Goal: Task Accomplishment & Management: Complete application form

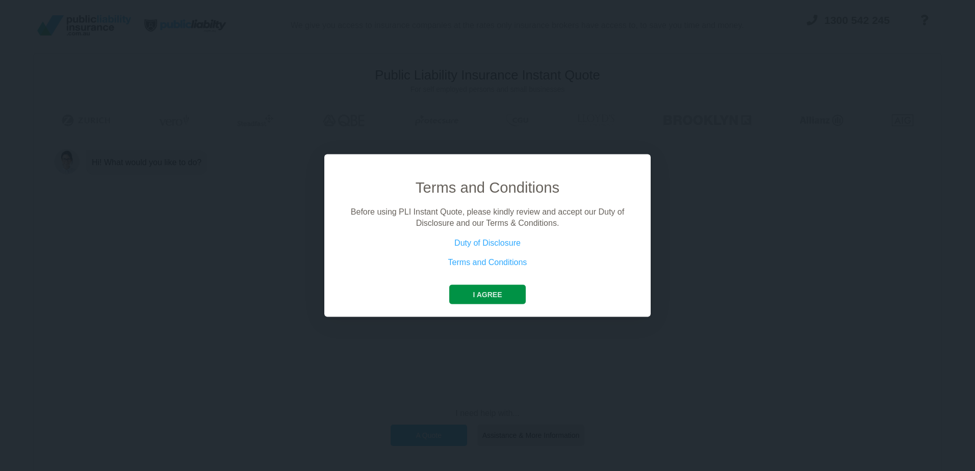
click at [487, 293] on button "I agree" at bounding box center [487, 294] width 76 height 19
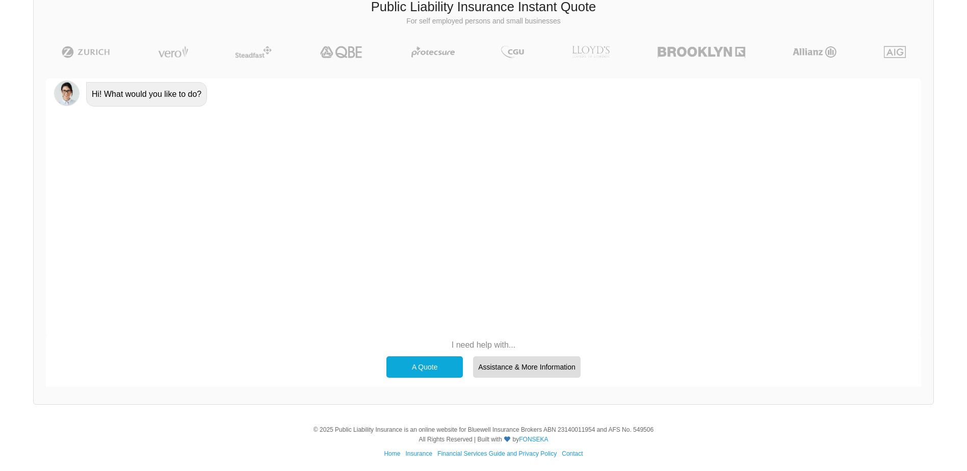
scroll to position [70, 0]
click at [426, 363] on div "A Quote" at bounding box center [425, 364] width 76 height 21
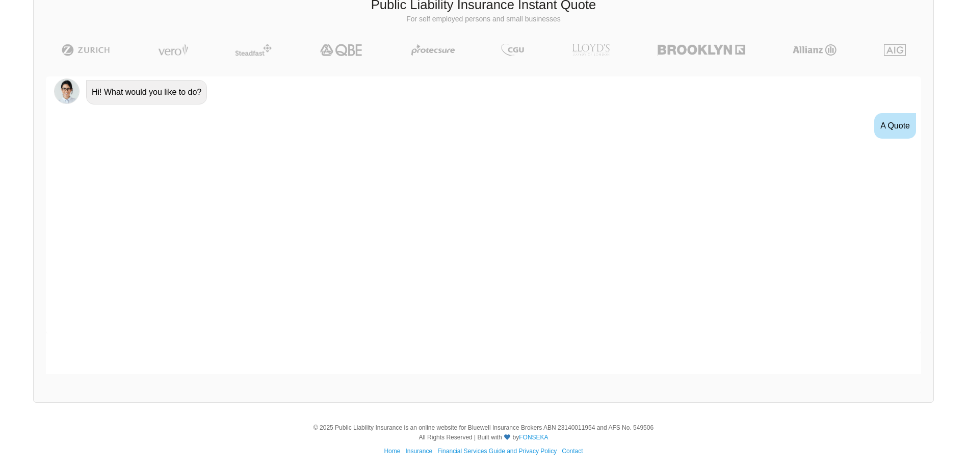
scroll to position [12, 0]
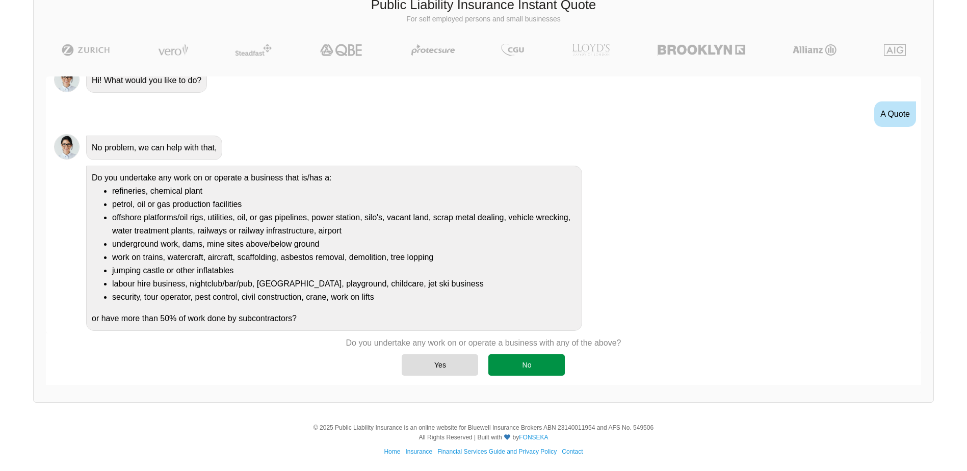
click at [518, 358] on div "No" at bounding box center [527, 364] width 76 height 21
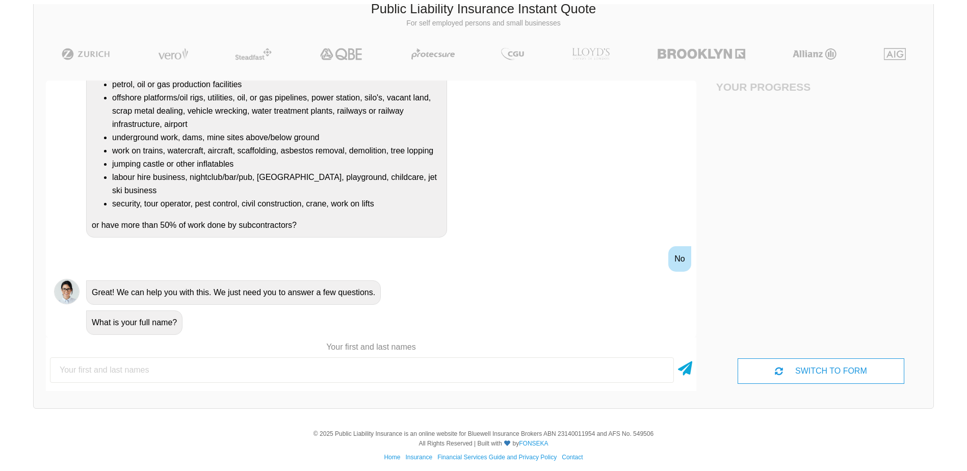
scroll to position [70, 0]
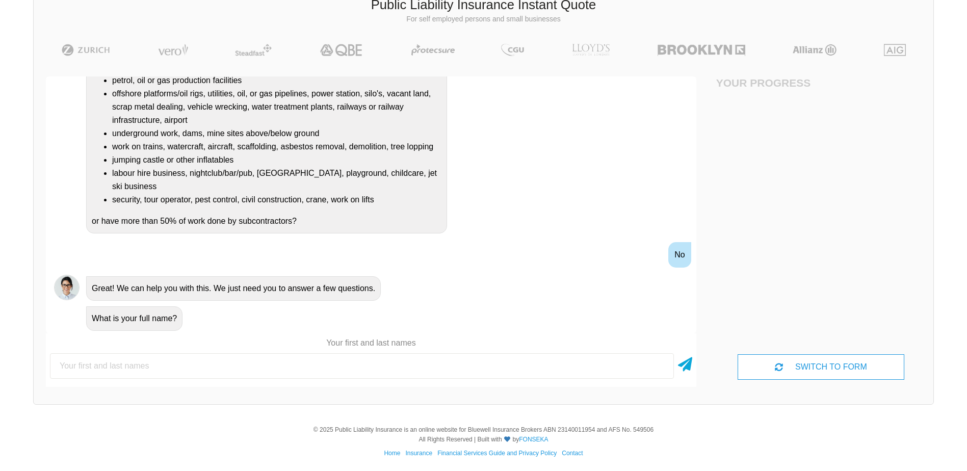
click at [131, 366] on input "text" at bounding box center [362, 365] width 624 height 25
drag, startPoint x: 109, startPoint y: 364, endPoint x: 78, endPoint y: 360, distance: 30.9
click at [79, 361] on input "[DATE][PERSON_NAME]" at bounding box center [362, 365] width 624 height 25
type input "[DATE][PERSON_NAME]"
click at [684, 364] on icon at bounding box center [685, 362] width 14 height 18
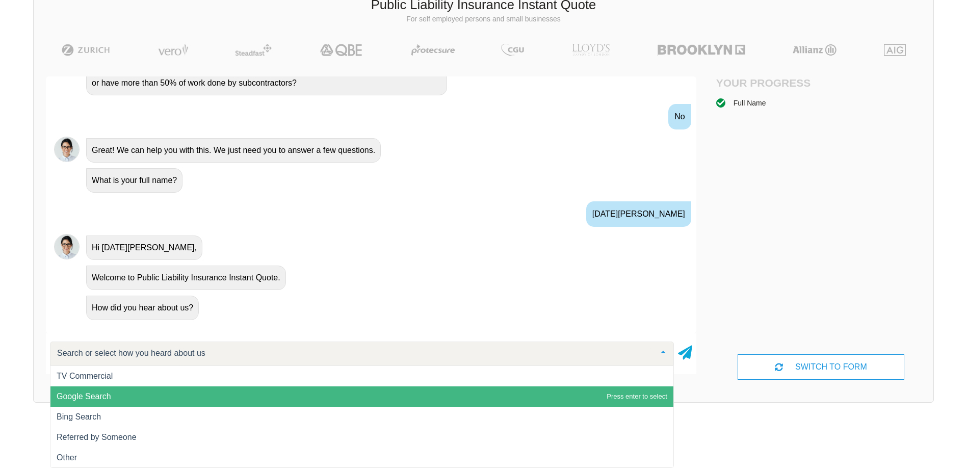
scroll to position [1, 0]
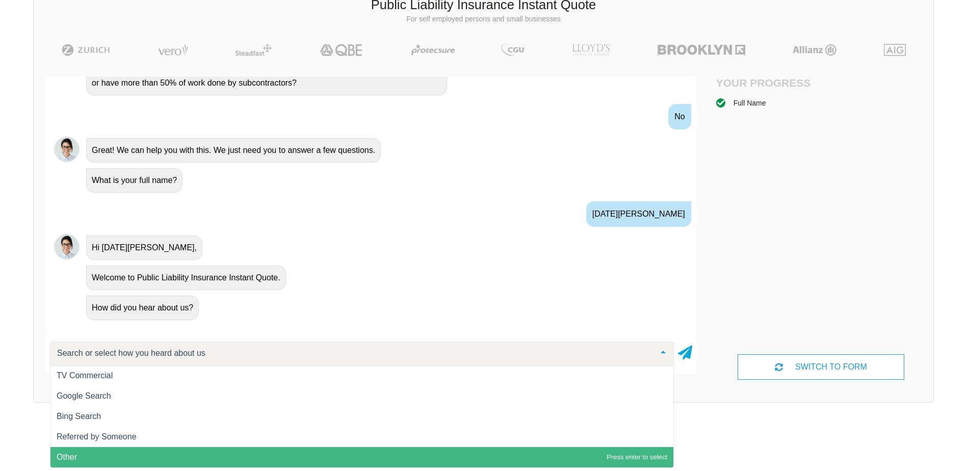
click at [86, 457] on span "Other" at bounding box center [361, 457] width 623 height 20
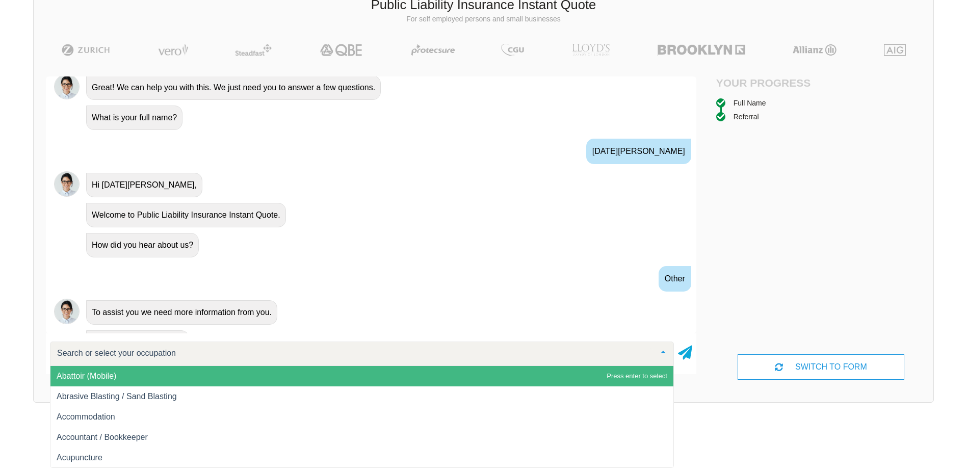
scroll to position [361, 0]
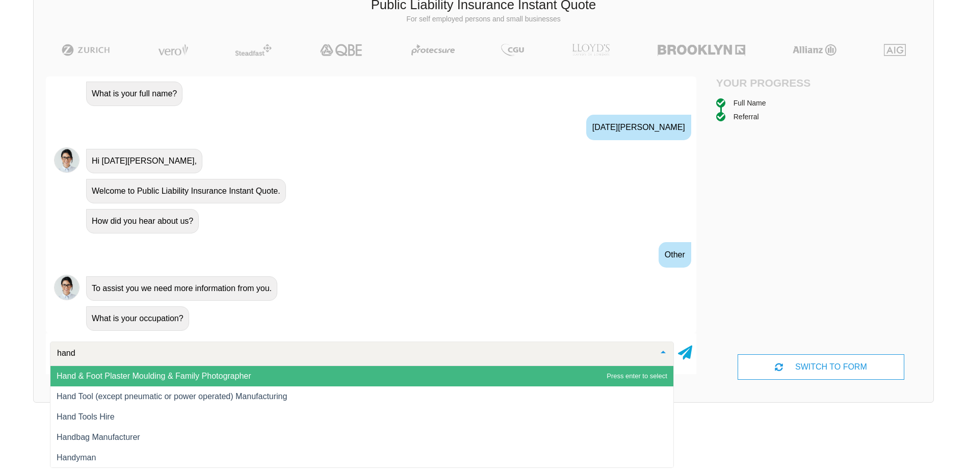
type input "handy"
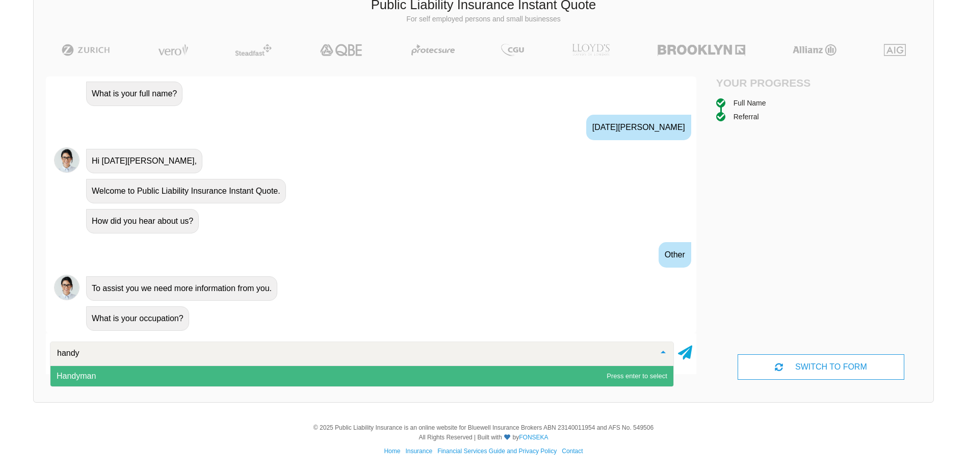
click at [196, 373] on span "Handyman" at bounding box center [361, 376] width 623 height 20
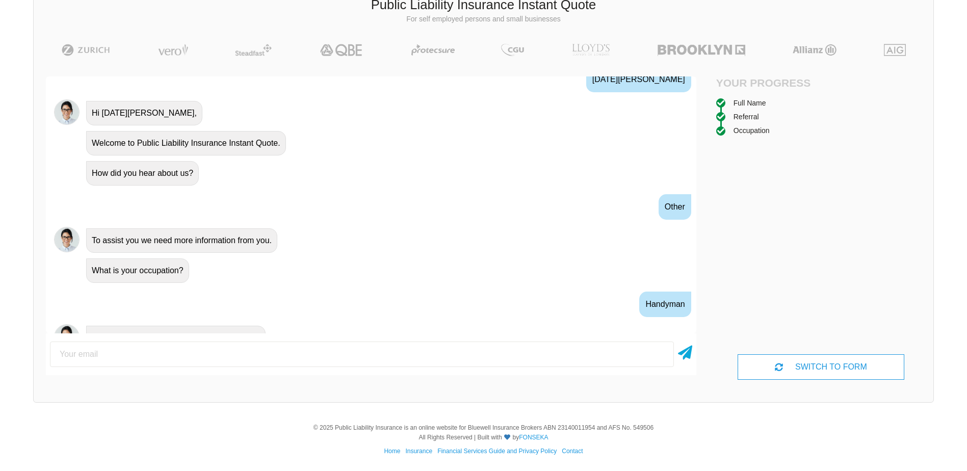
scroll to position [428, 0]
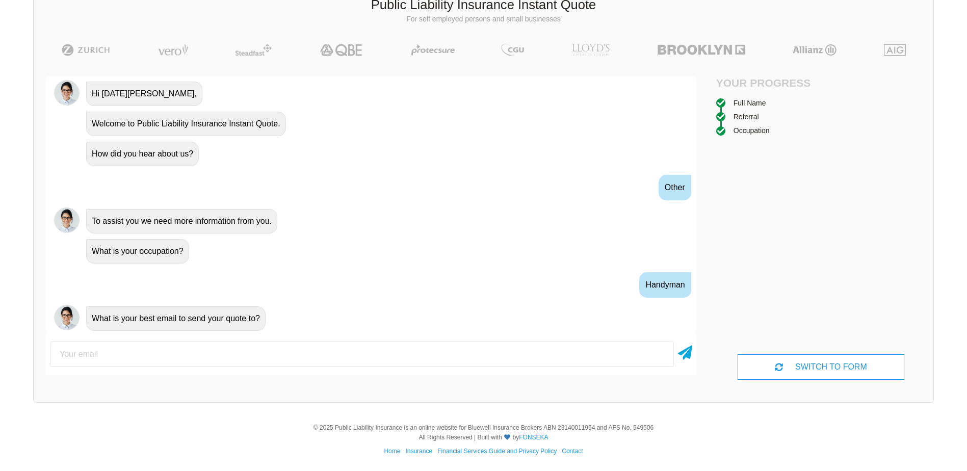
click at [144, 348] on input "email" at bounding box center [362, 354] width 624 height 25
type input "[EMAIL_ADDRESS][DOMAIN_NAME]"
click at [686, 352] on icon at bounding box center [685, 351] width 14 height 18
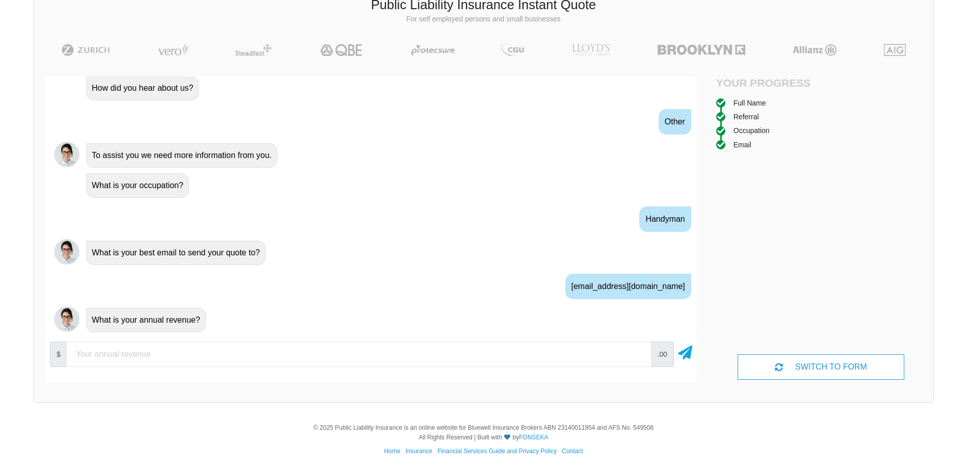
scroll to position [495, 0]
click at [143, 354] on input "number" at bounding box center [359, 354] width 584 height 25
type input "70000"
click at [692, 352] on icon at bounding box center [685, 351] width 14 height 18
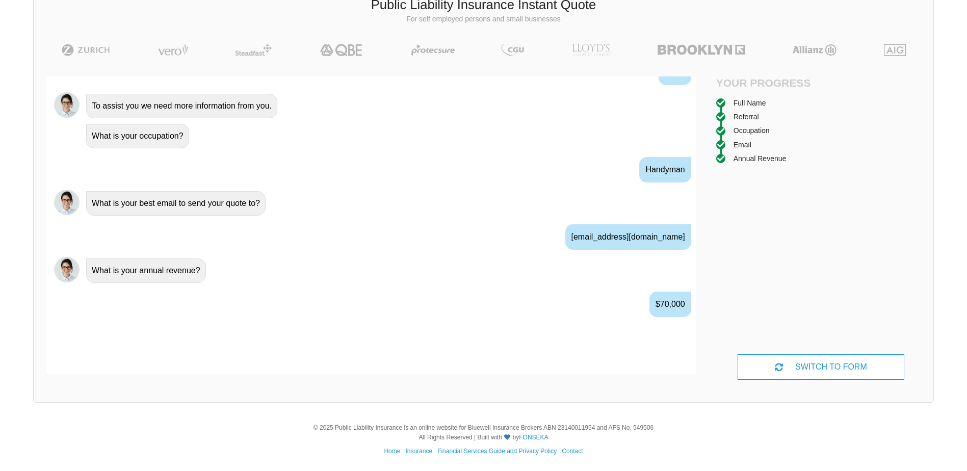
scroll to position [562, 0]
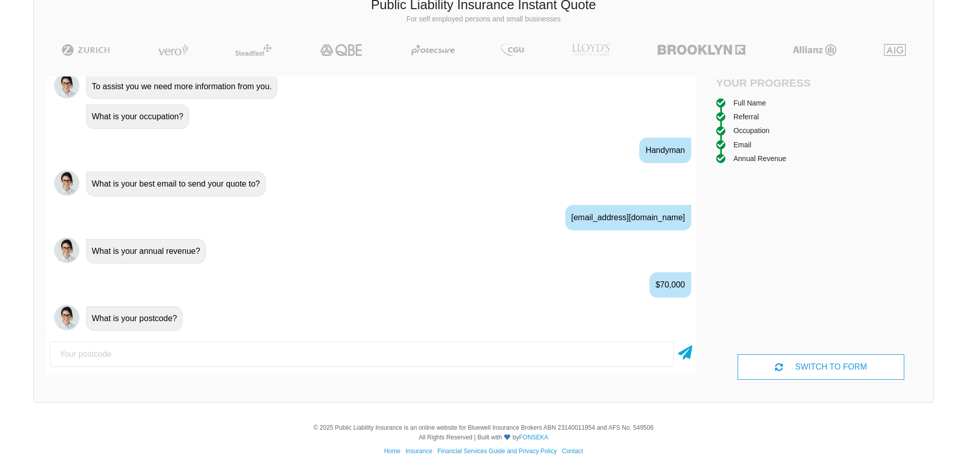
click at [117, 356] on input "number" at bounding box center [362, 354] width 624 height 25
type input "0870"
click at [688, 352] on icon at bounding box center [685, 351] width 14 height 18
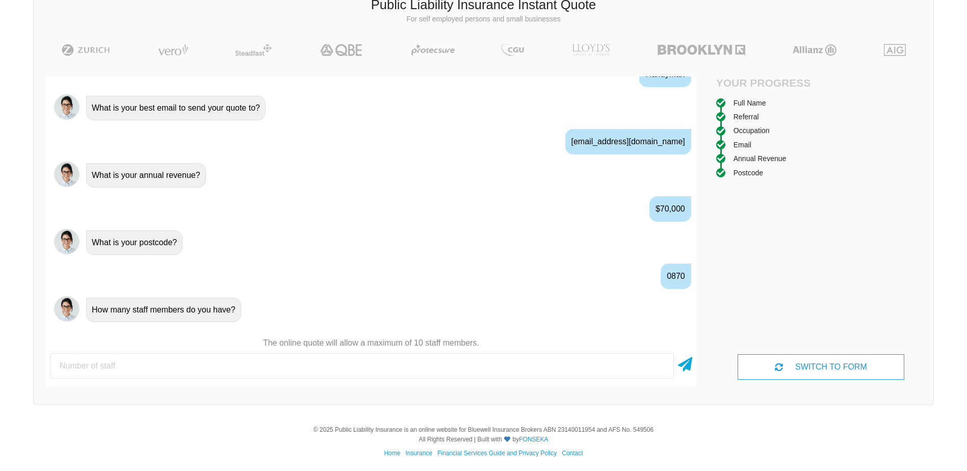
scroll to position [641, 0]
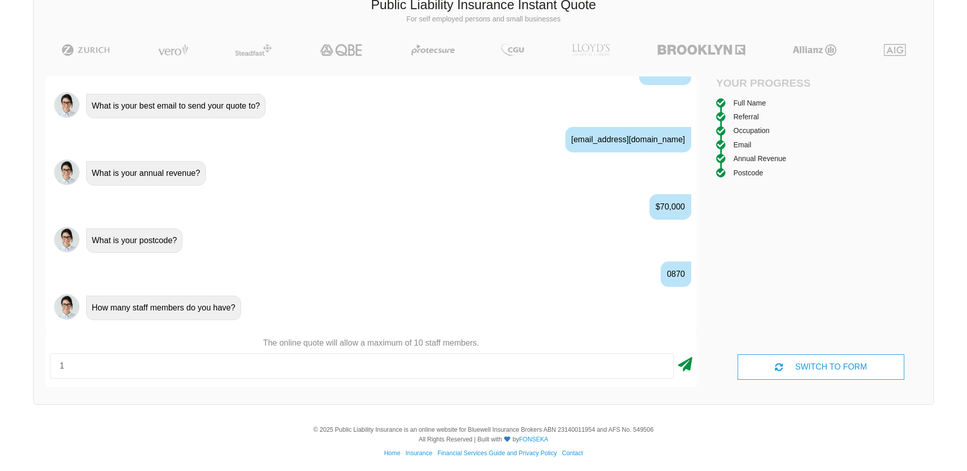
type input "1"
click at [687, 366] on icon at bounding box center [685, 362] width 14 height 18
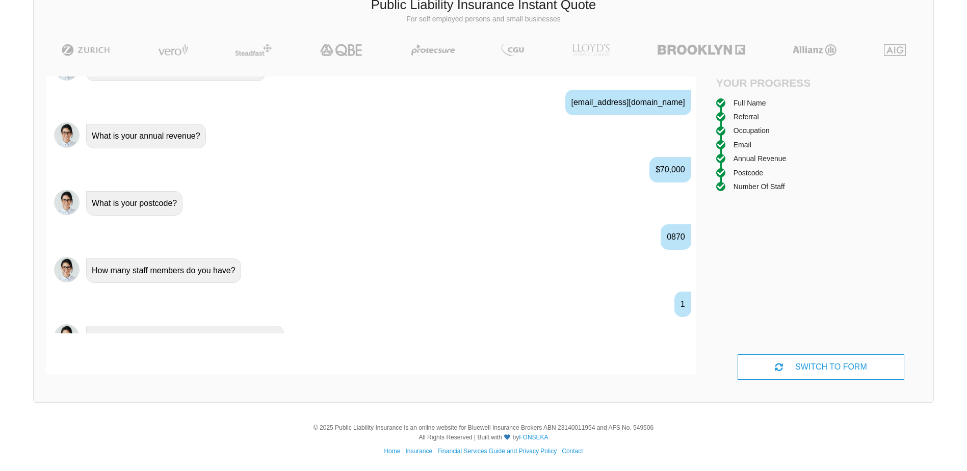
scroll to position [697, 0]
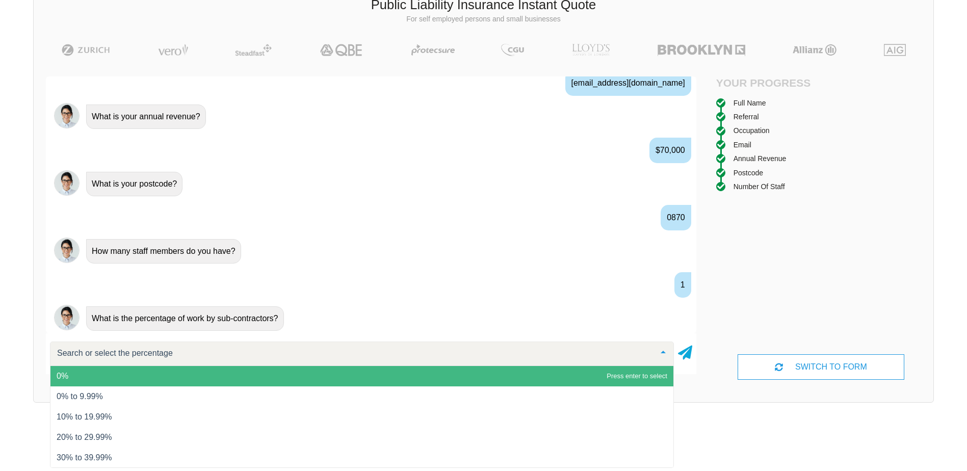
click at [65, 379] on span "0%" at bounding box center [63, 376] width 12 height 9
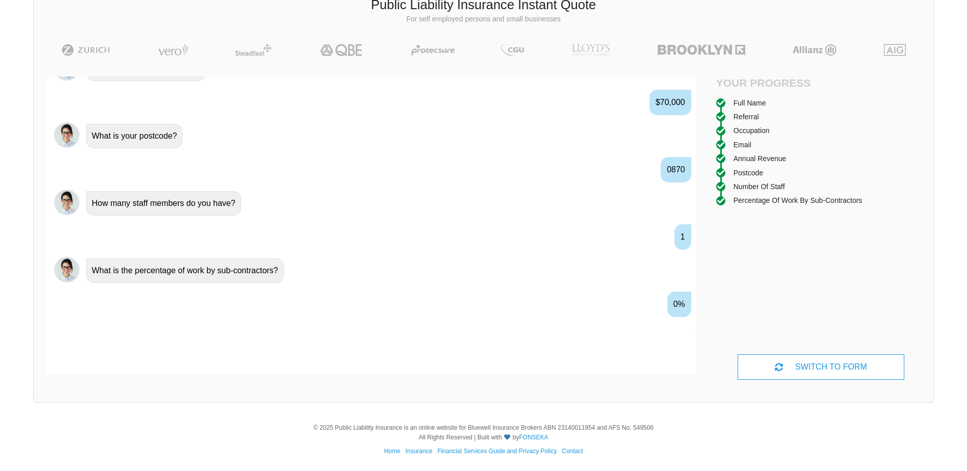
scroll to position [764, 0]
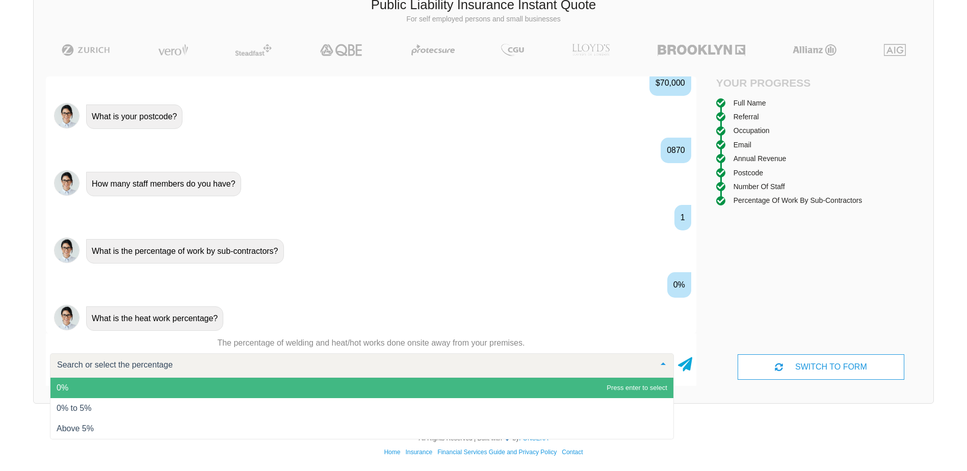
click at [107, 393] on span "0%" at bounding box center [361, 388] width 623 height 20
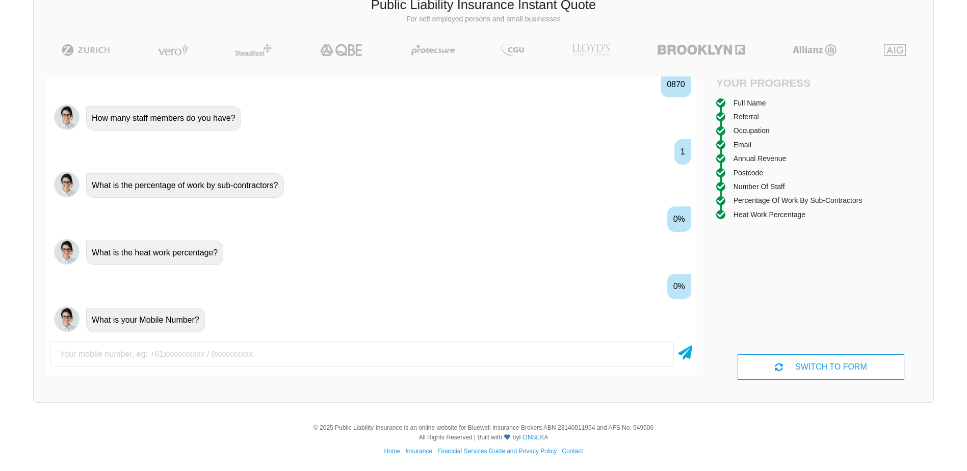
scroll to position [832, 0]
click at [111, 357] on input "text" at bounding box center [362, 354] width 624 height 25
type input "0416531044"
click at [688, 353] on icon at bounding box center [685, 351] width 14 height 18
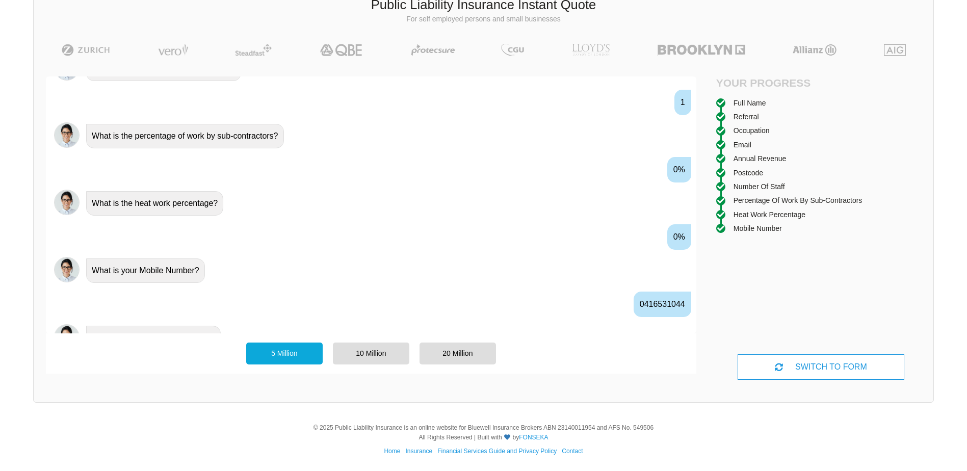
scroll to position [899, 0]
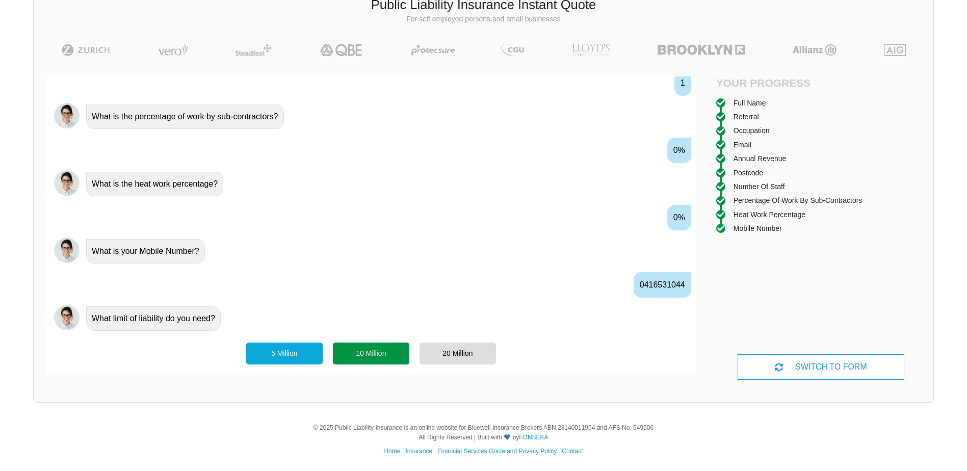
click at [376, 354] on div "10 Million" at bounding box center [371, 353] width 76 height 21
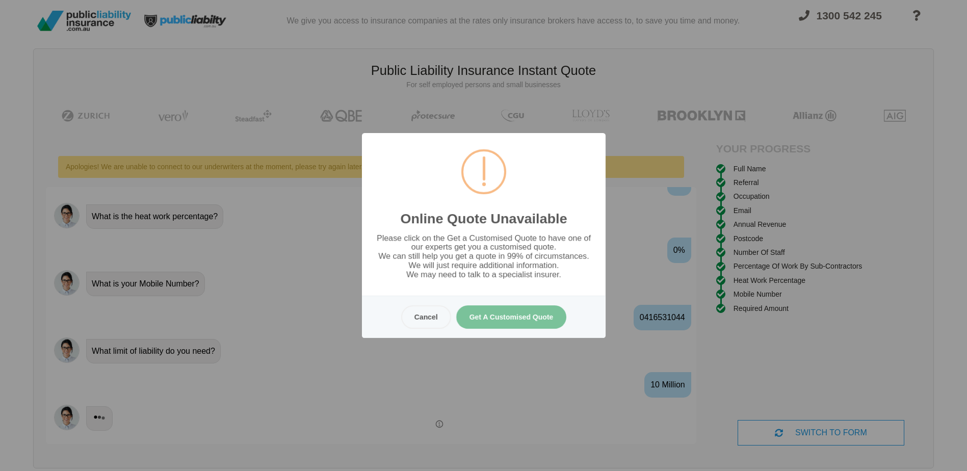
scroll to position [0, 0]
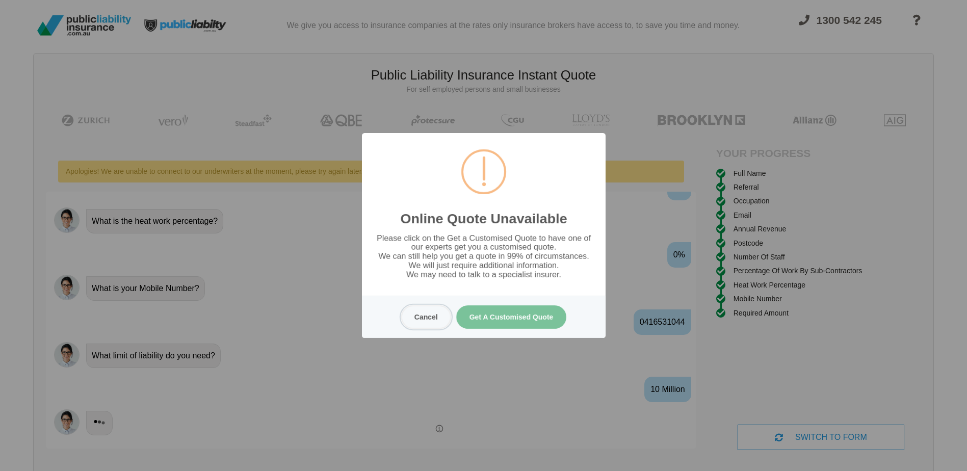
click at [427, 320] on button "Cancel" at bounding box center [426, 316] width 50 height 23
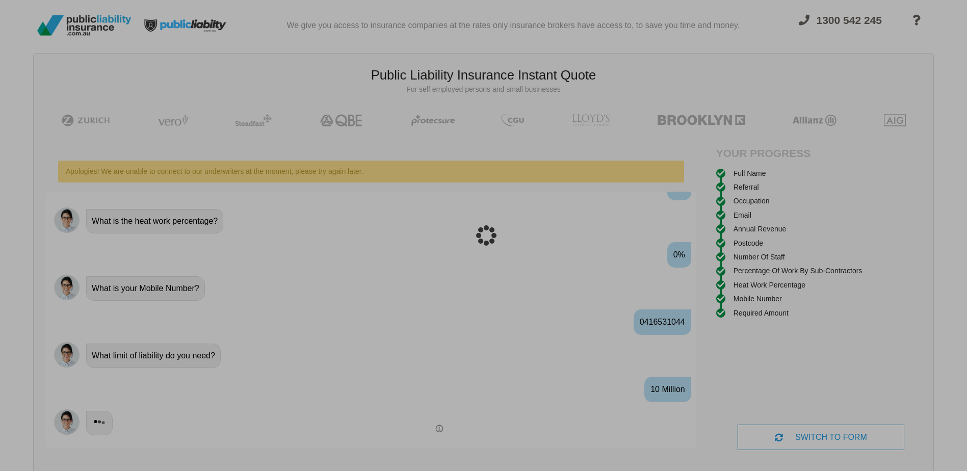
scroll to position [25, 0]
